Goal: Task Accomplishment & Management: Use online tool/utility

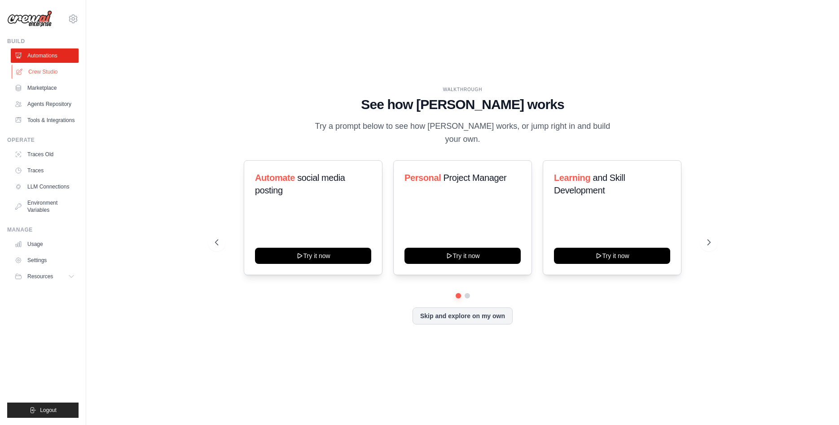
click at [63, 71] on link "Crew Studio" at bounding box center [46, 72] width 68 height 14
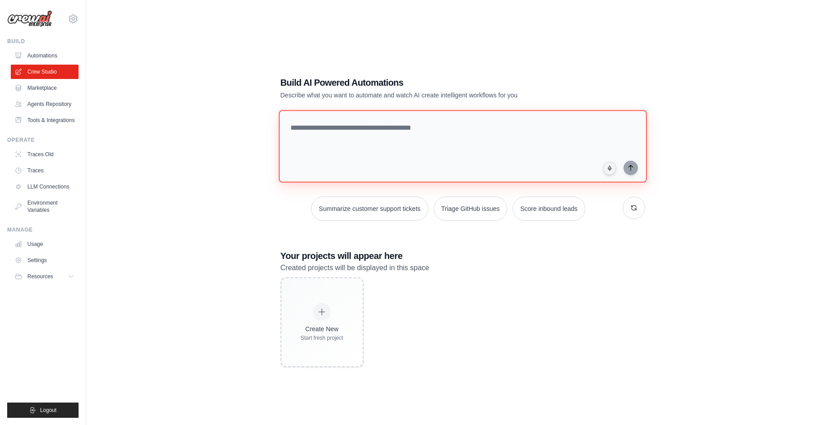
click at [382, 136] on textarea at bounding box center [462, 146] width 368 height 73
click at [64, 118] on link "Tools & Integrations" at bounding box center [46, 120] width 68 height 14
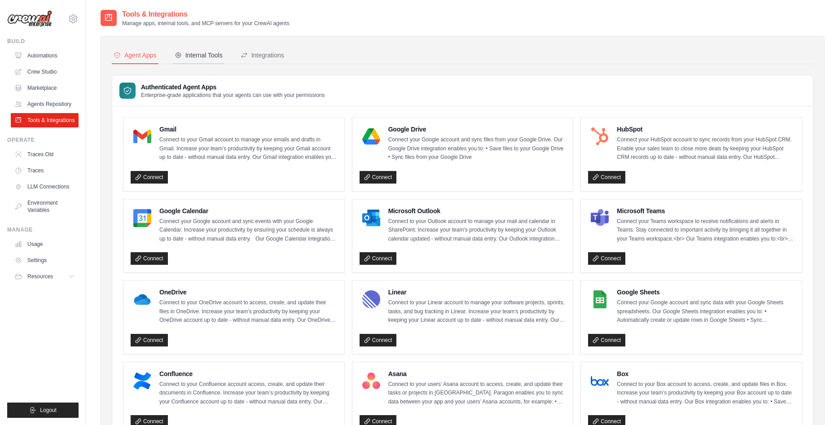
click at [220, 49] on button "Internal Tools" at bounding box center [199, 55] width 52 height 17
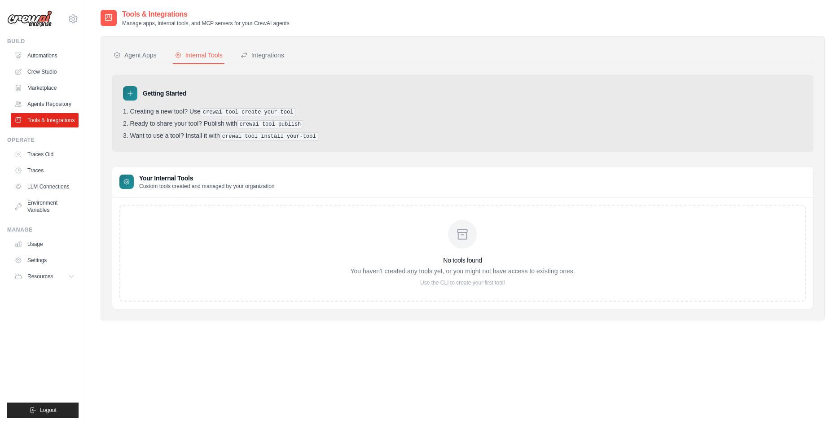
click at [223, 113] on pre "crewai tool create your-tool" at bounding box center [248, 112] width 95 height 8
click at [224, 111] on pre "crewai tool create your-tool" at bounding box center [248, 112] width 95 height 8
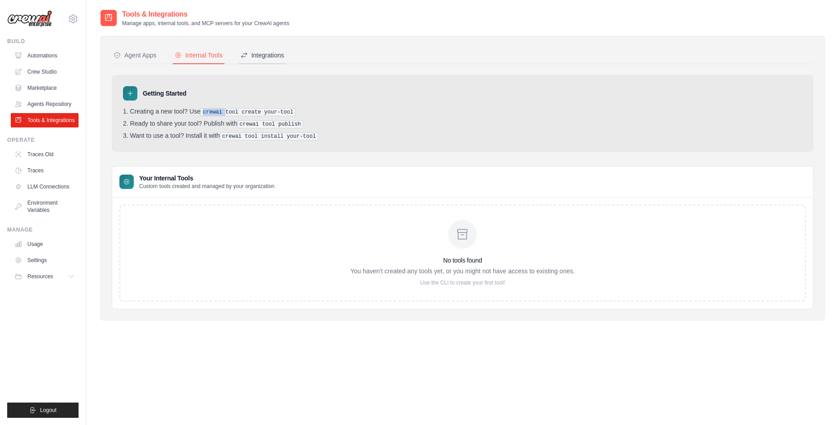
click at [276, 58] on div "Integrations" at bounding box center [263, 55] width 44 height 9
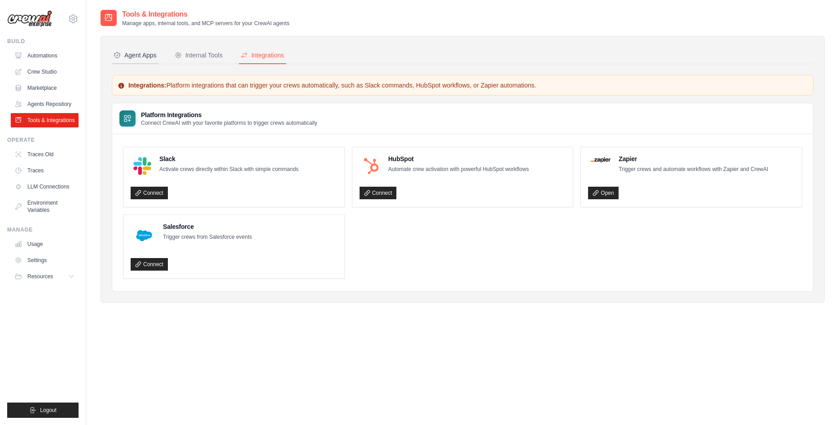
click at [149, 60] on button "Agent Apps" at bounding box center [135, 55] width 47 height 17
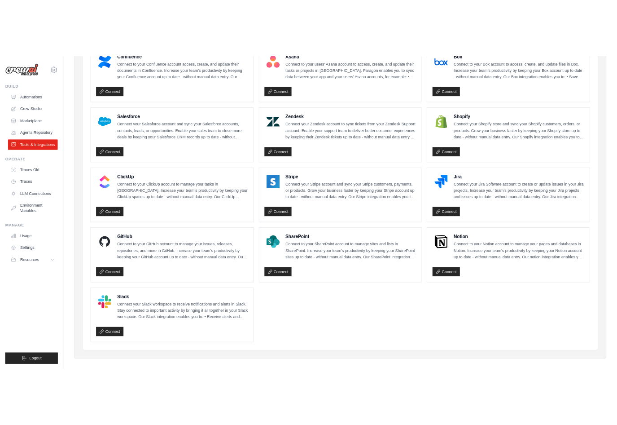
scroll to position [381, 0]
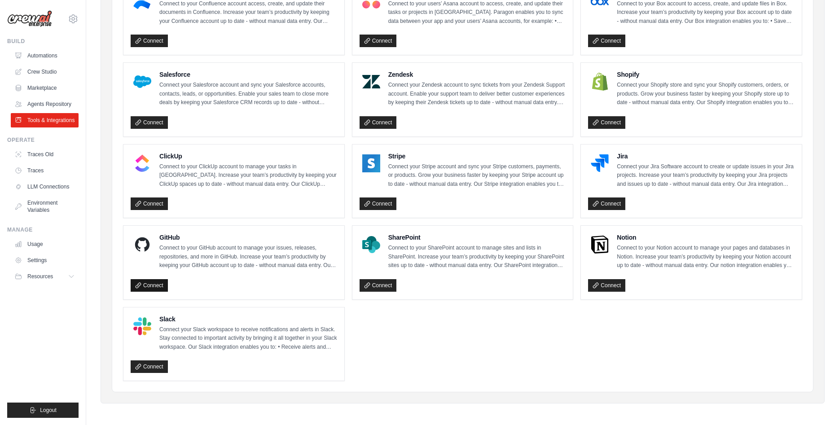
click at [157, 287] on link "Connect" at bounding box center [149, 285] width 37 height 13
